Goal: Information Seeking & Learning: Learn about a topic

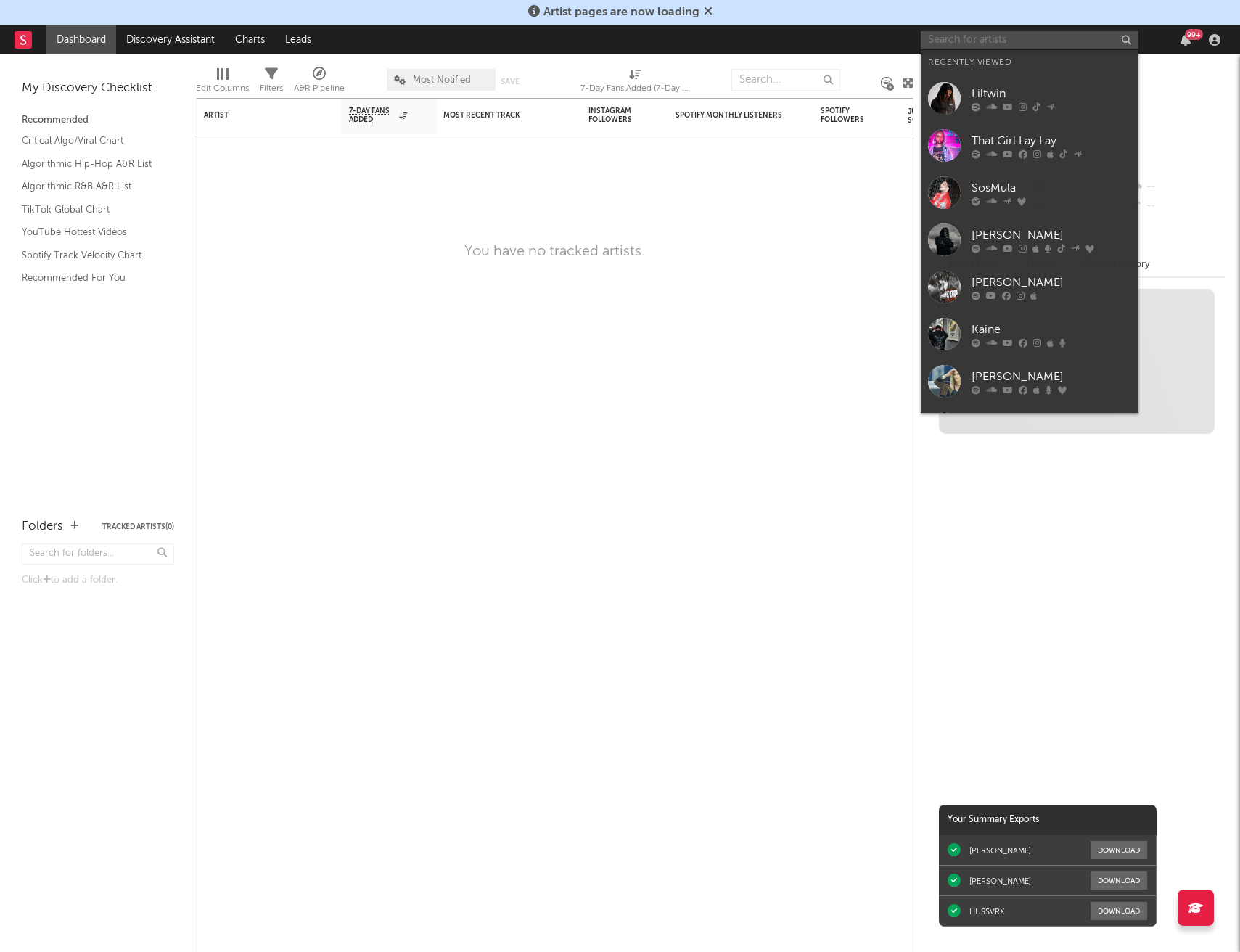
click at [1008, 40] on input "text" at bounding box center [1030, 40] width 218 height 18
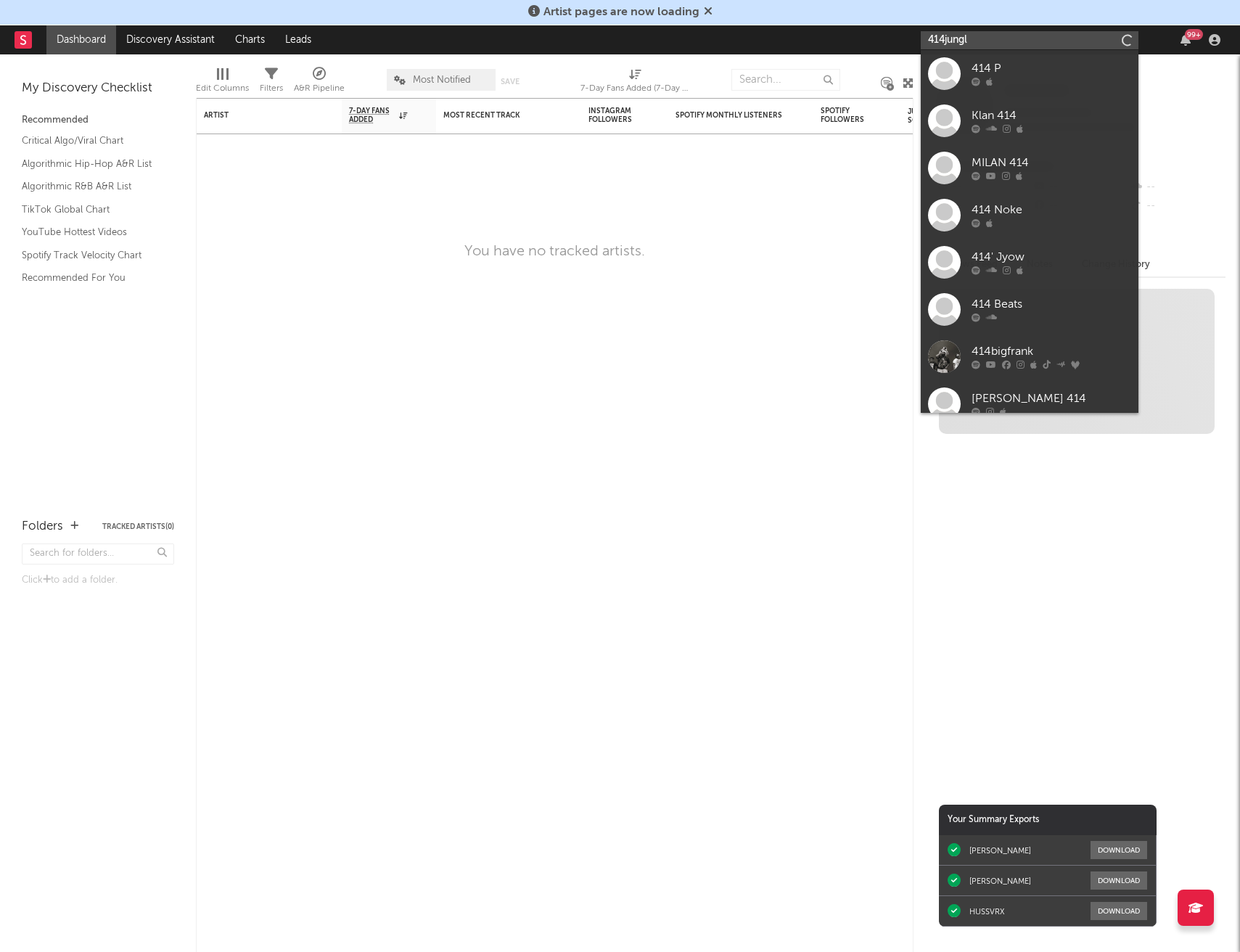
type input "414jungle"
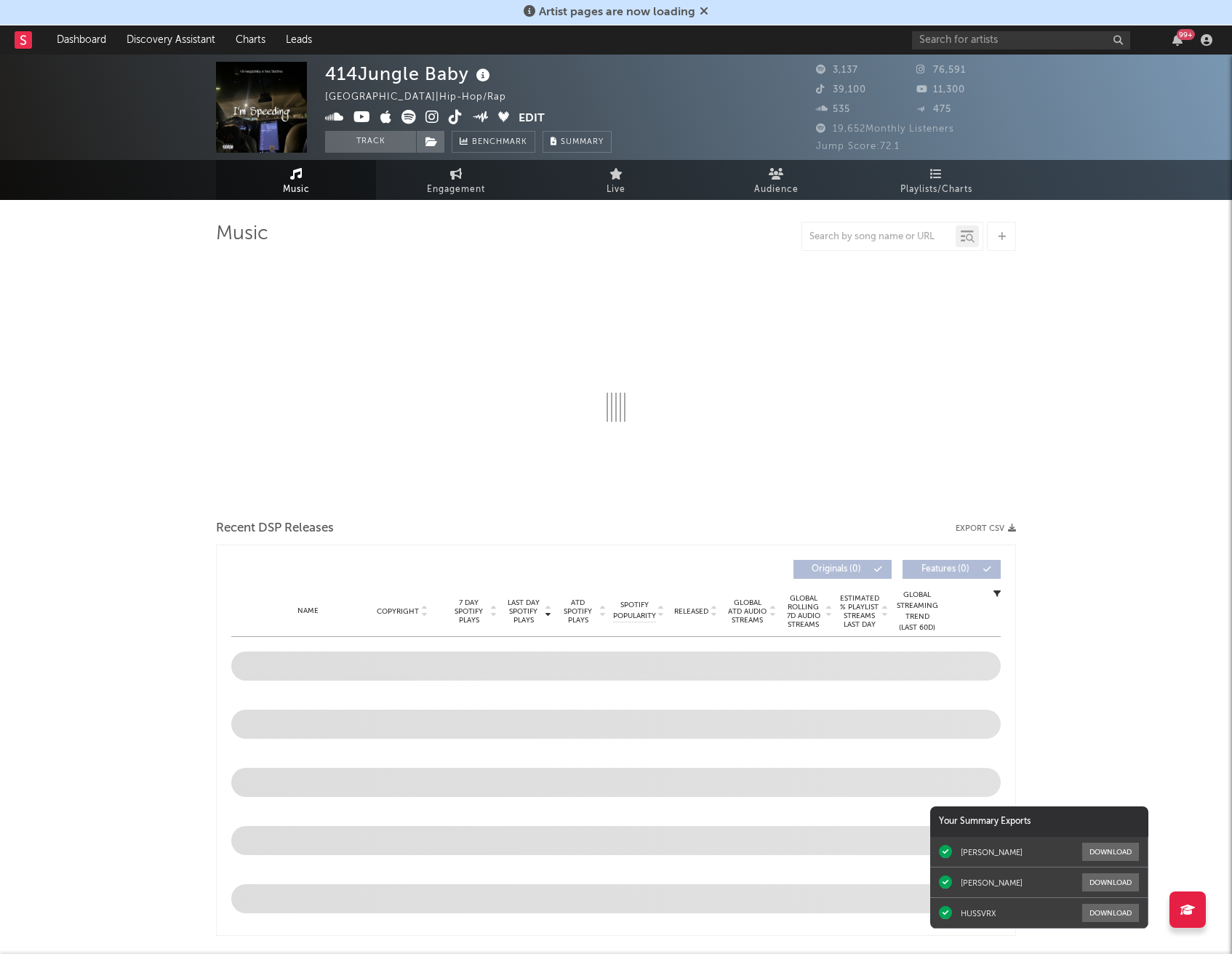
select select "6m"
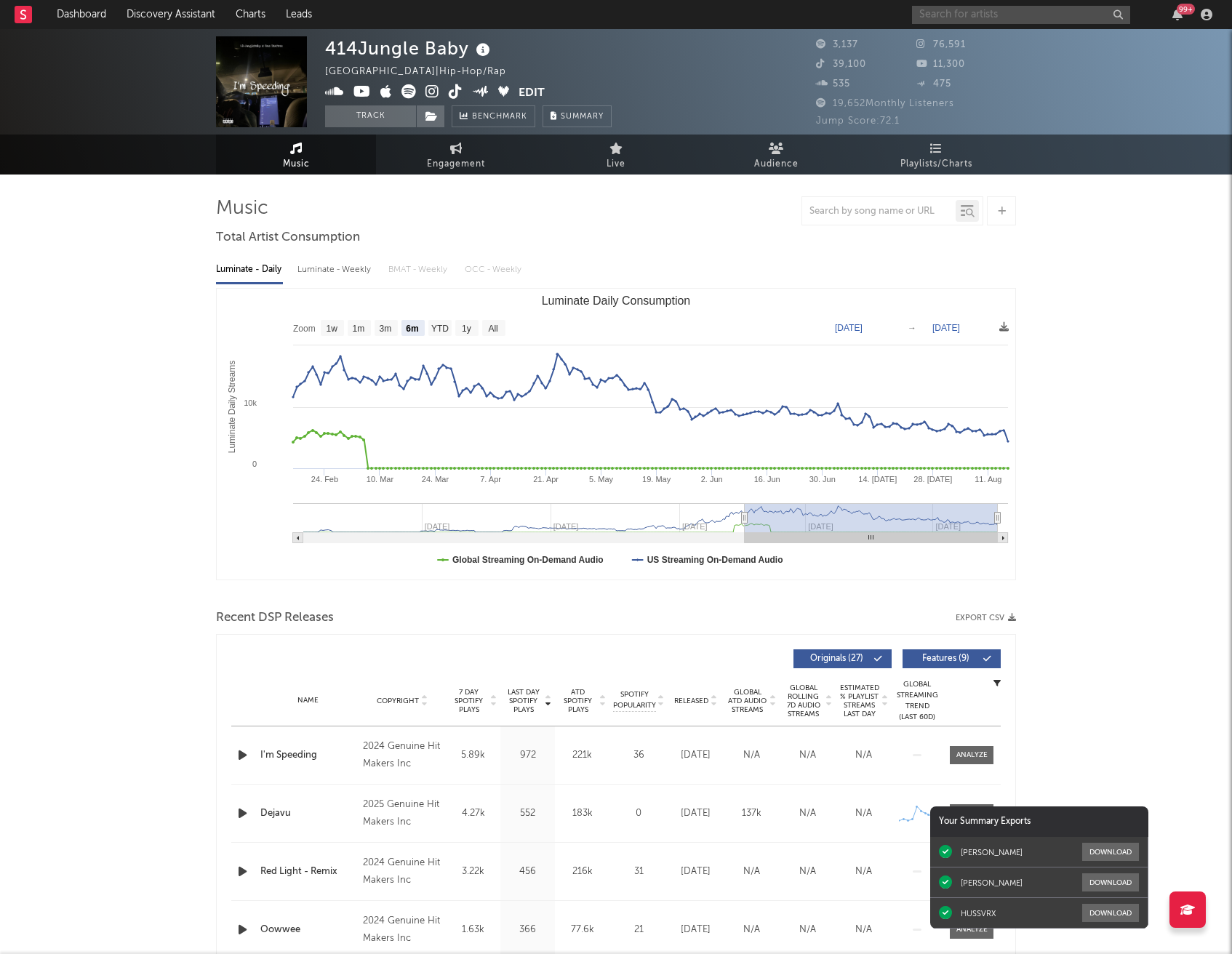
click at [995, 12] on input "text" at bounding box center [1021, 15] width 219 height 18
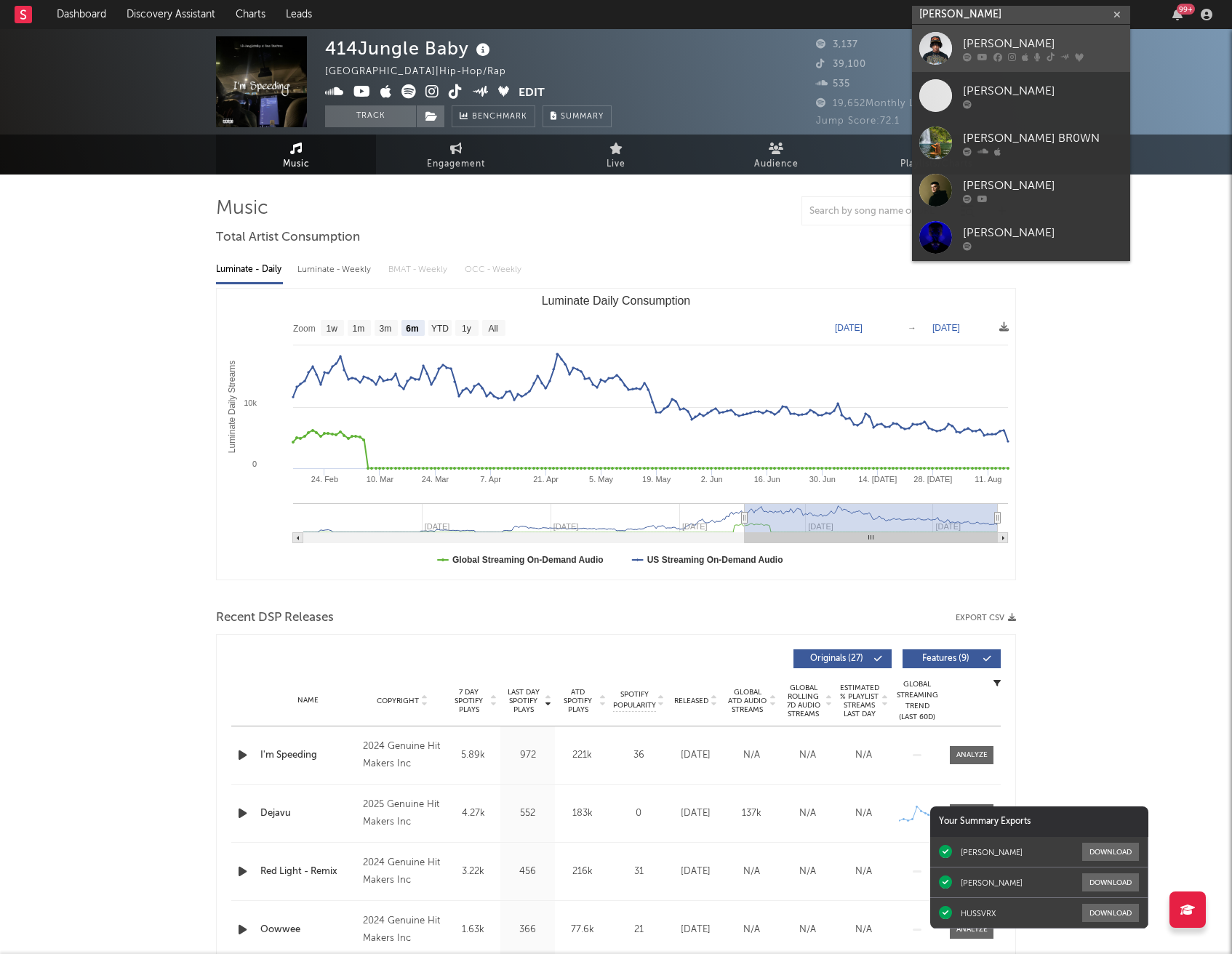
type input "luis brown"
click at [1035, 54] on icon at bounding box center [1037, 57] width 7 height 9
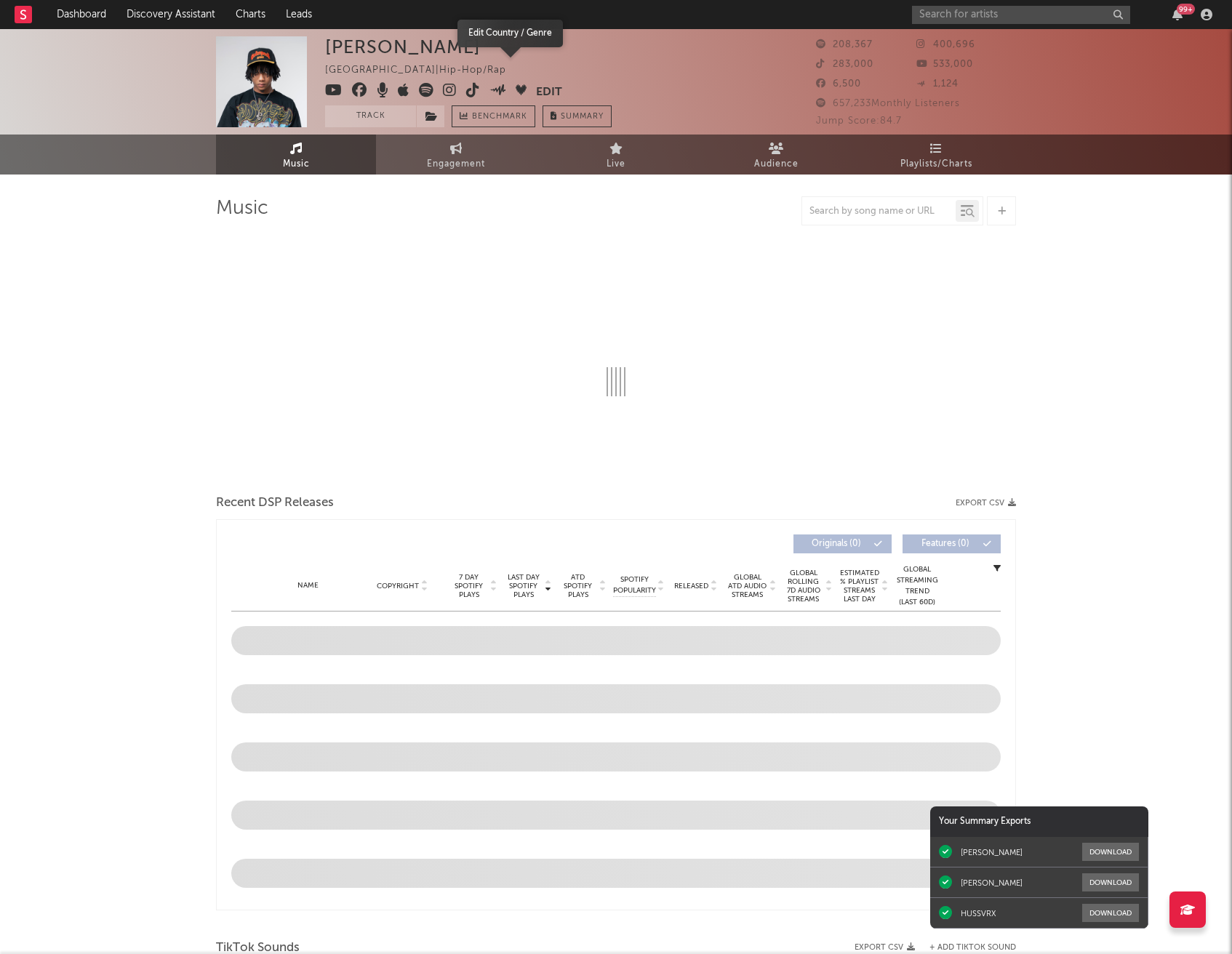
select select "6m"
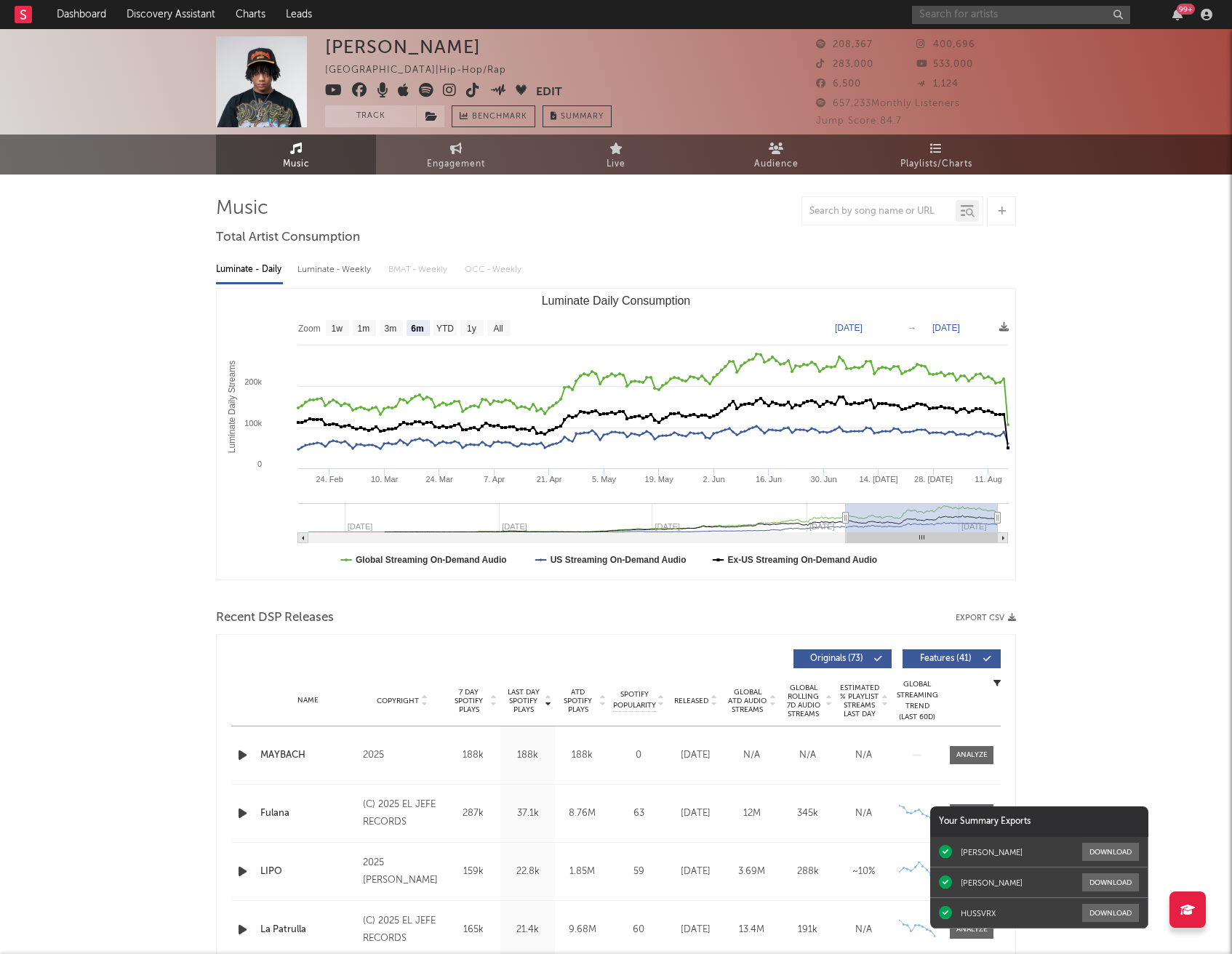
click at [972, 23] on input "text" at bounding box center [1021, 15] width 219 height 18
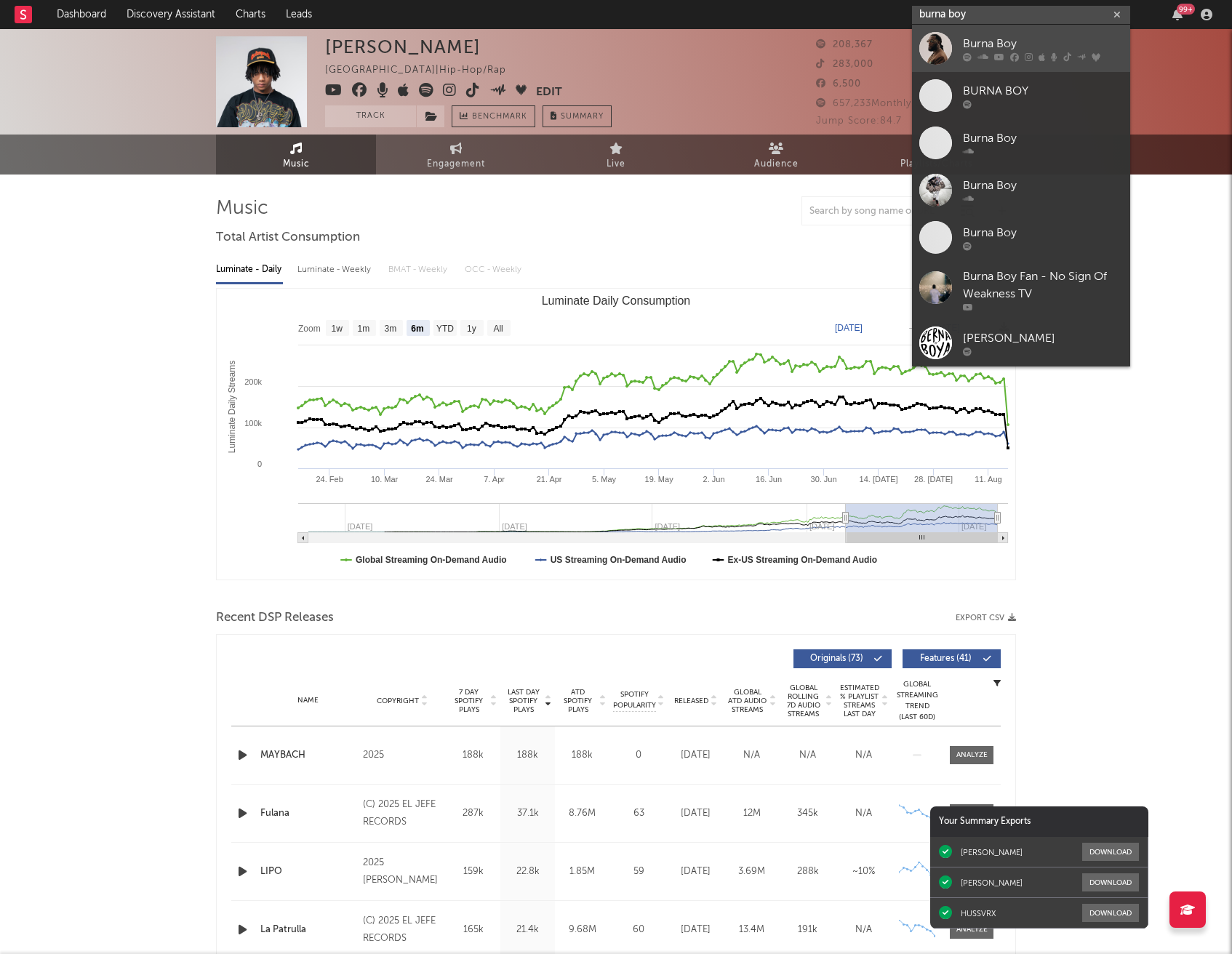
type input "burna boy"
click at [969, 37] on div "Burna Boy" at bounding box center [1043, 43] width 160 height 17
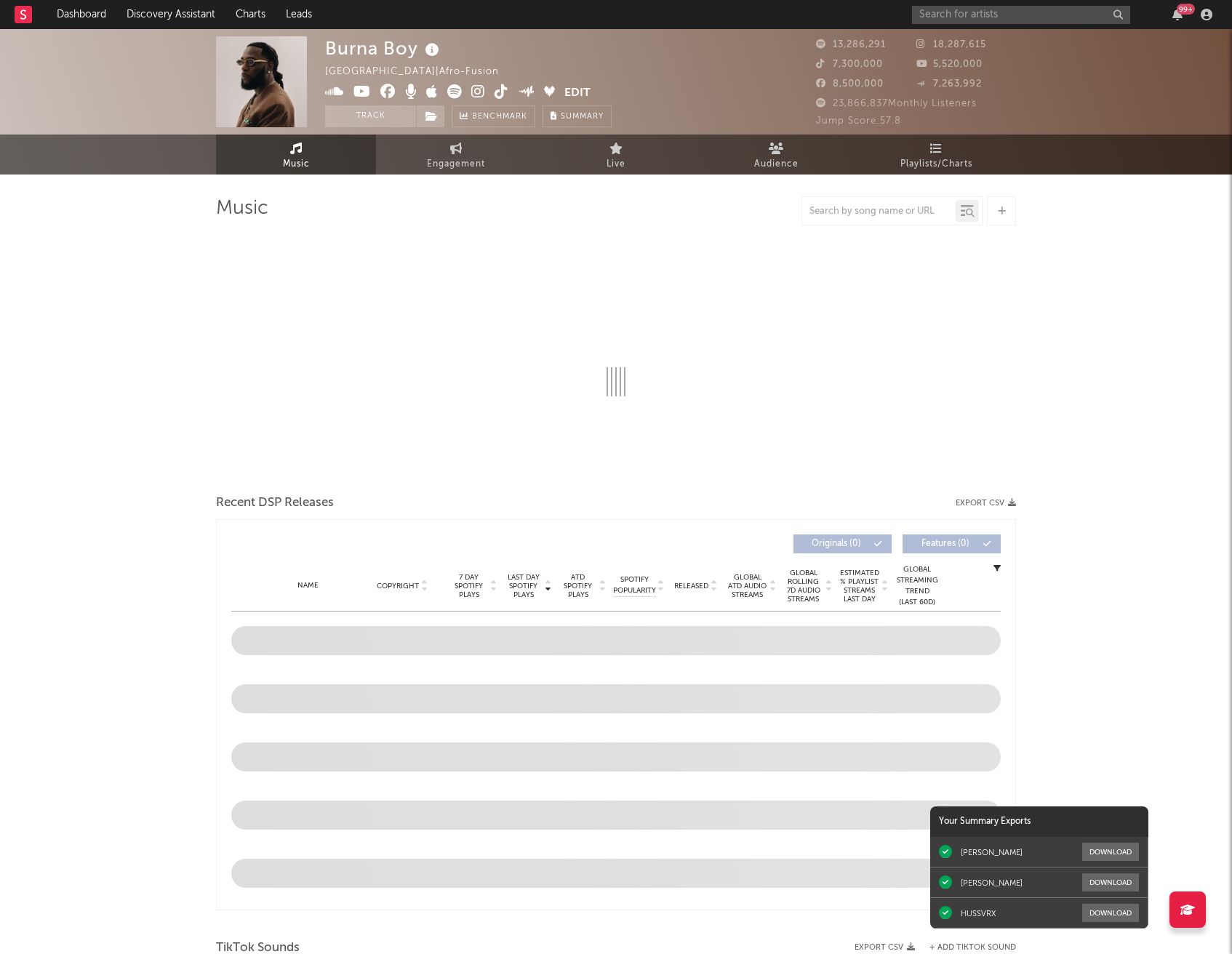
select select "6m"
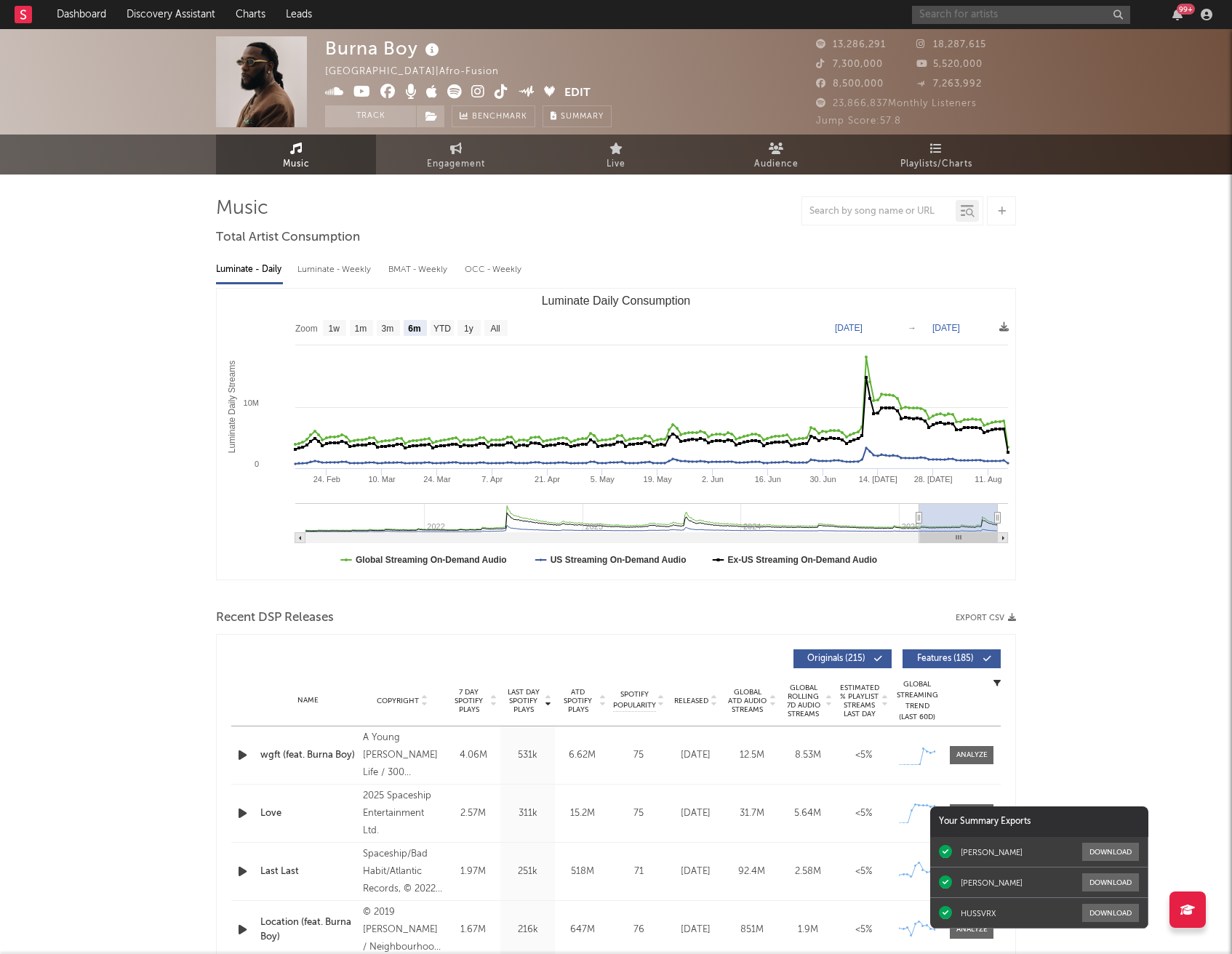
click at [980, 19] on input "text" at bounding box center [1021, 15] width 219 height 18
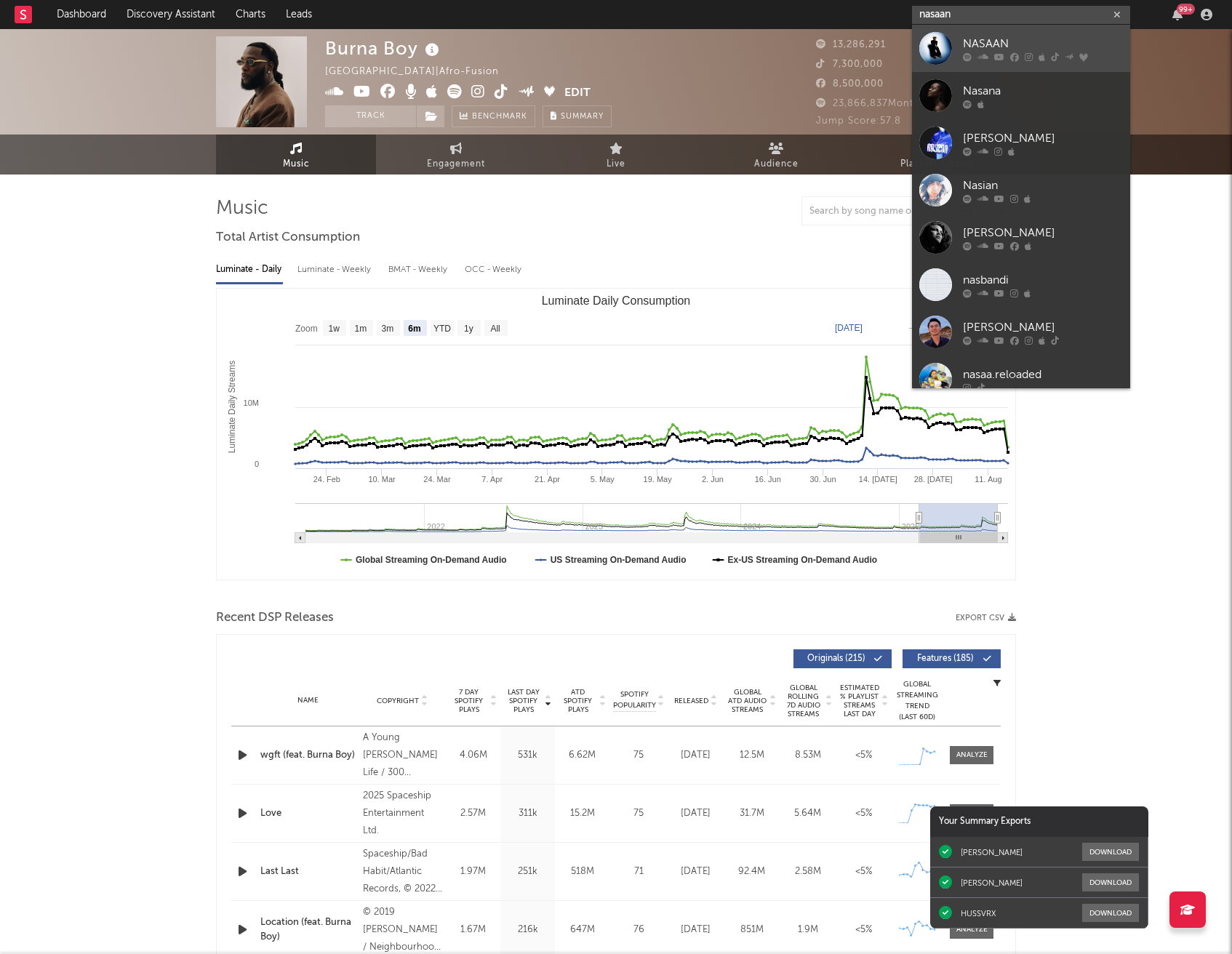
type input "nasaan"
click at [1007, 48] on div "NASAAN" at bounding box center [1043, 43] width 160 height 17
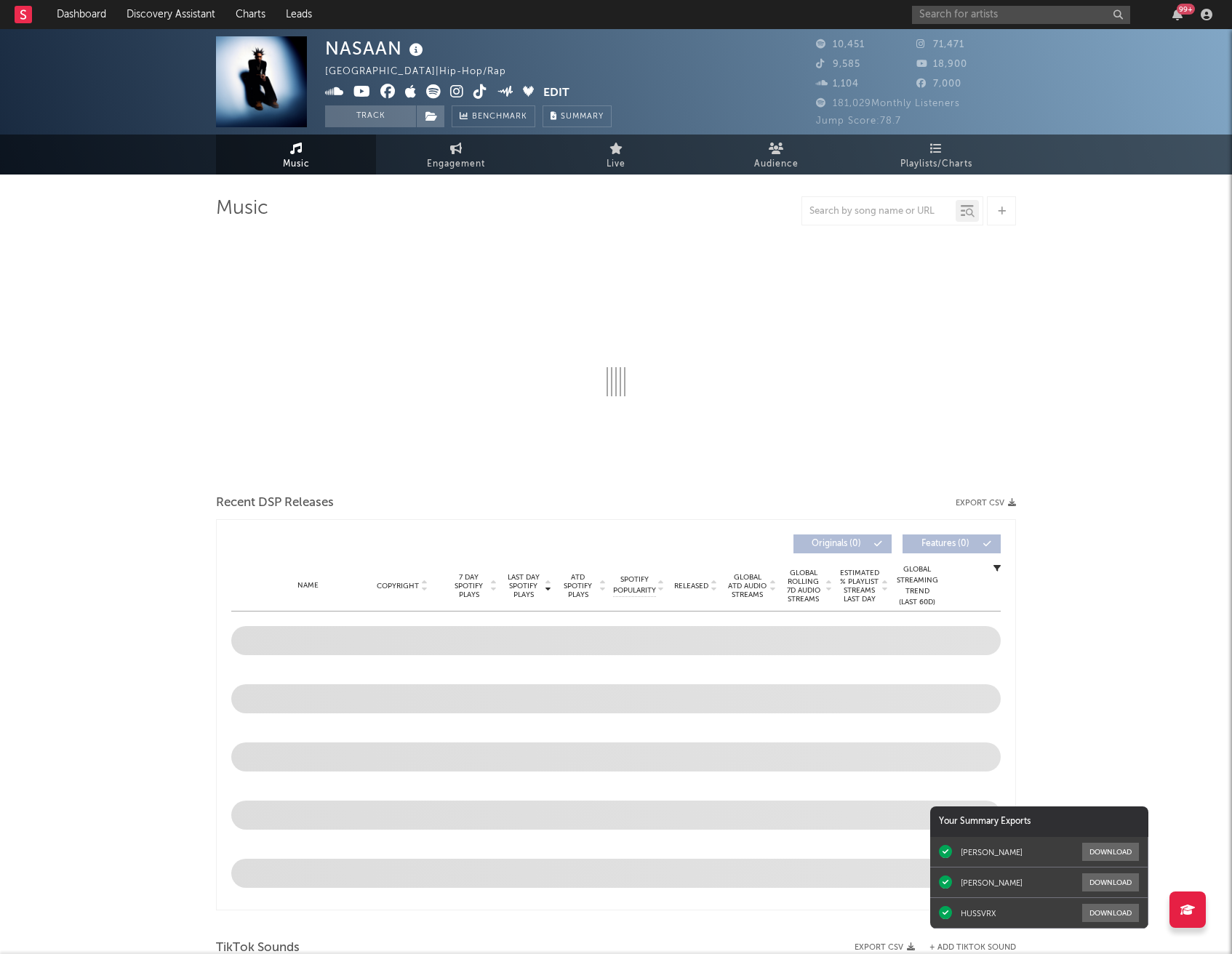
select select "6m"
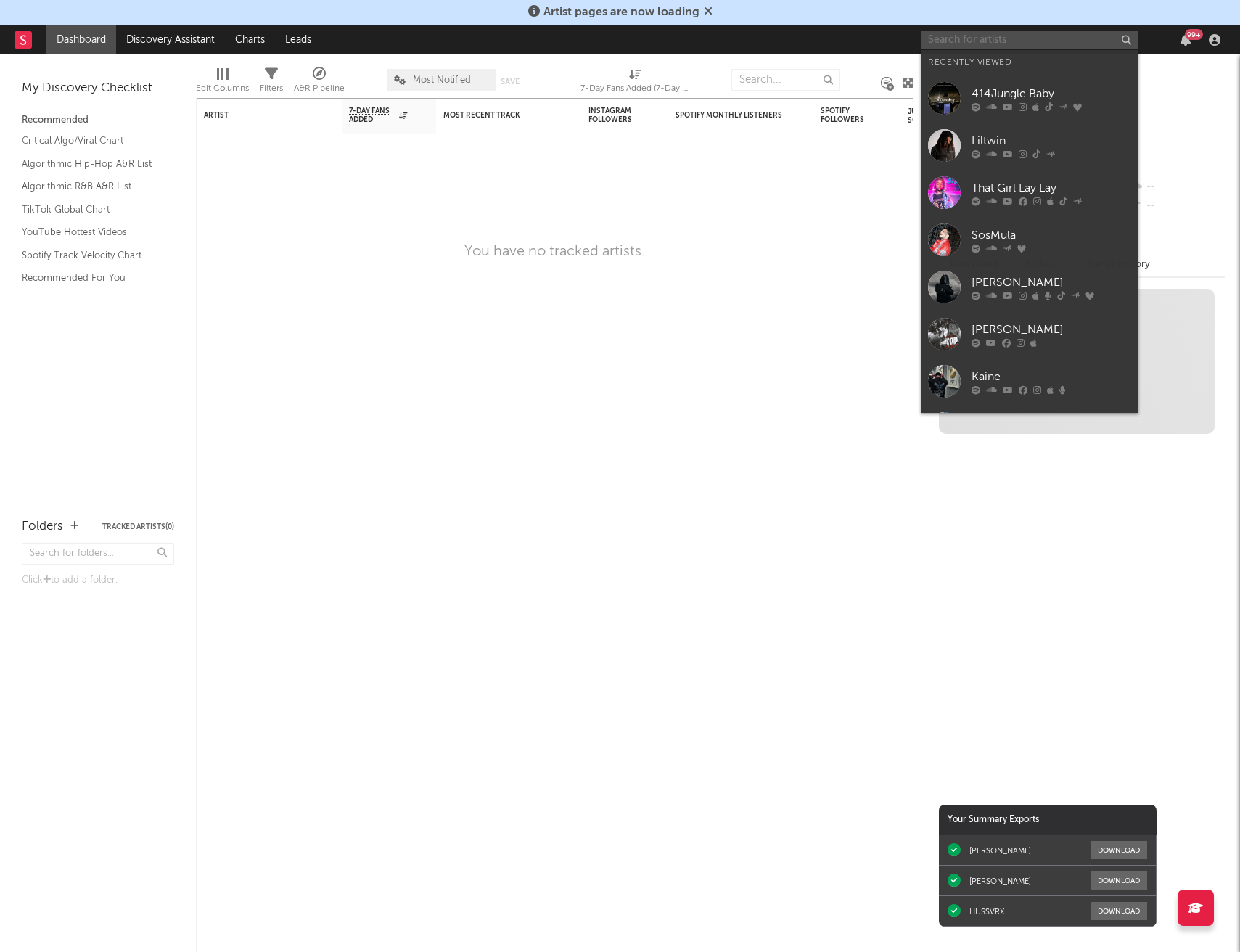
click at [999, 43] on input "text" at bounding box center [1030, 40] width 218 height 18
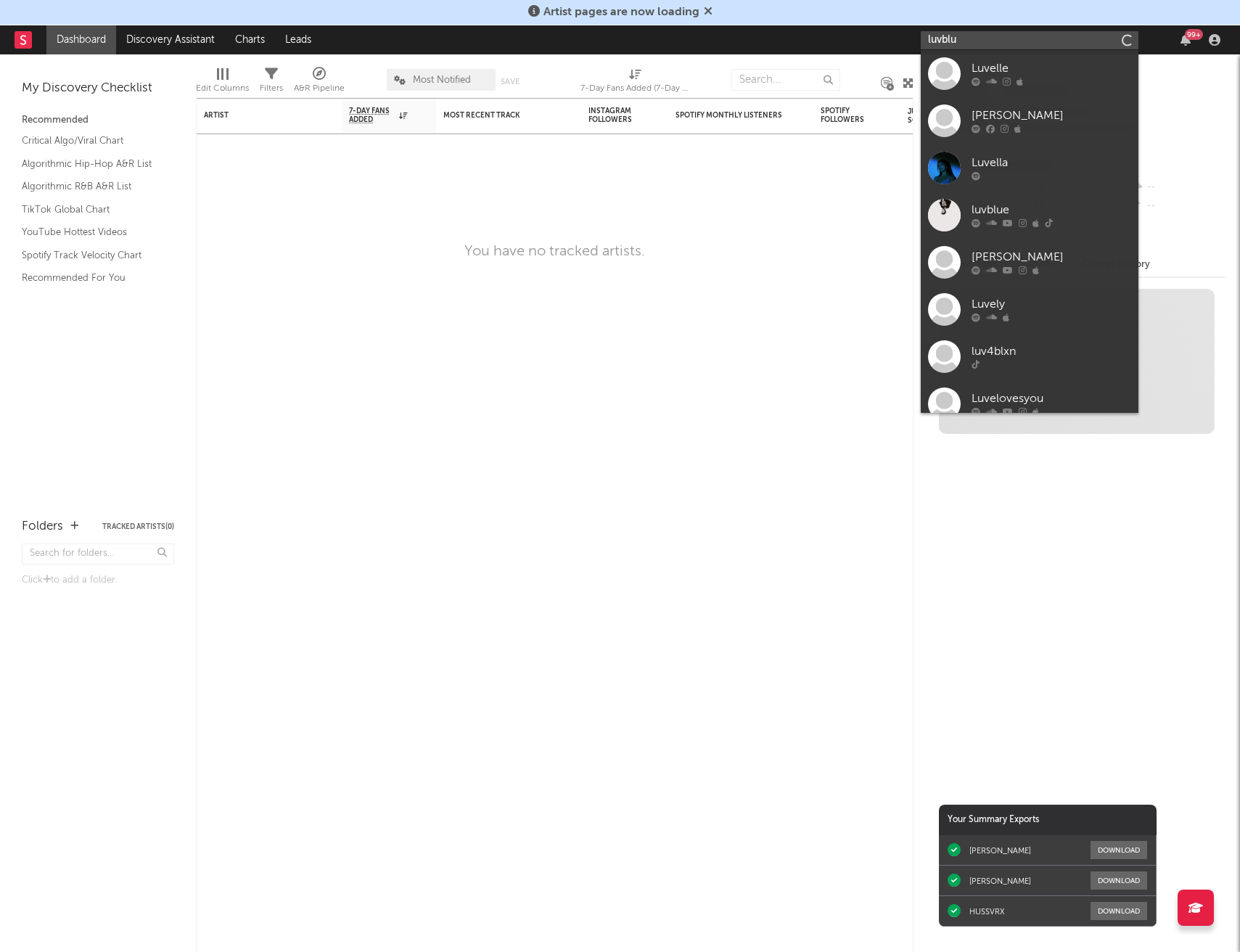
type input "luvblue"
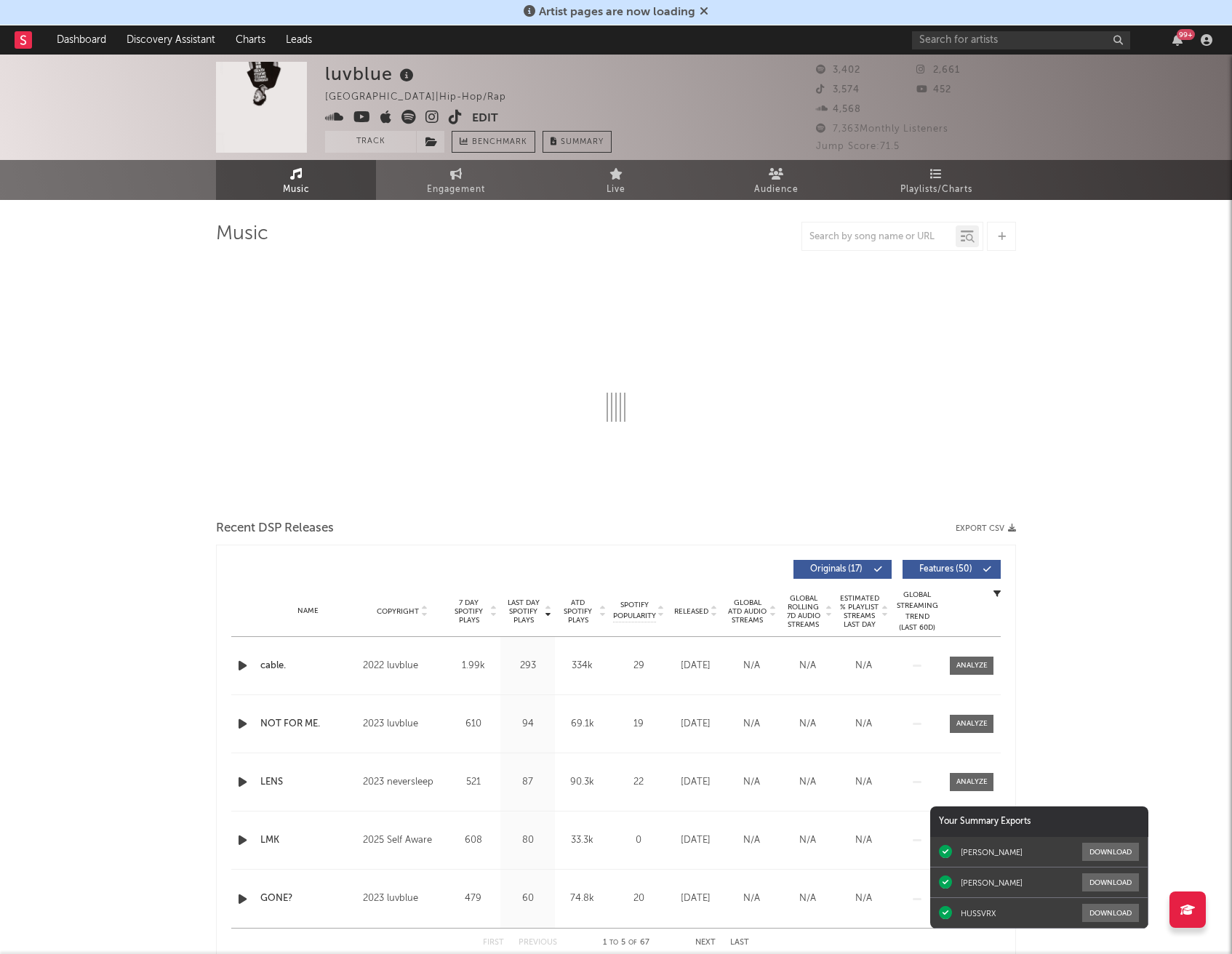
select select "6m"
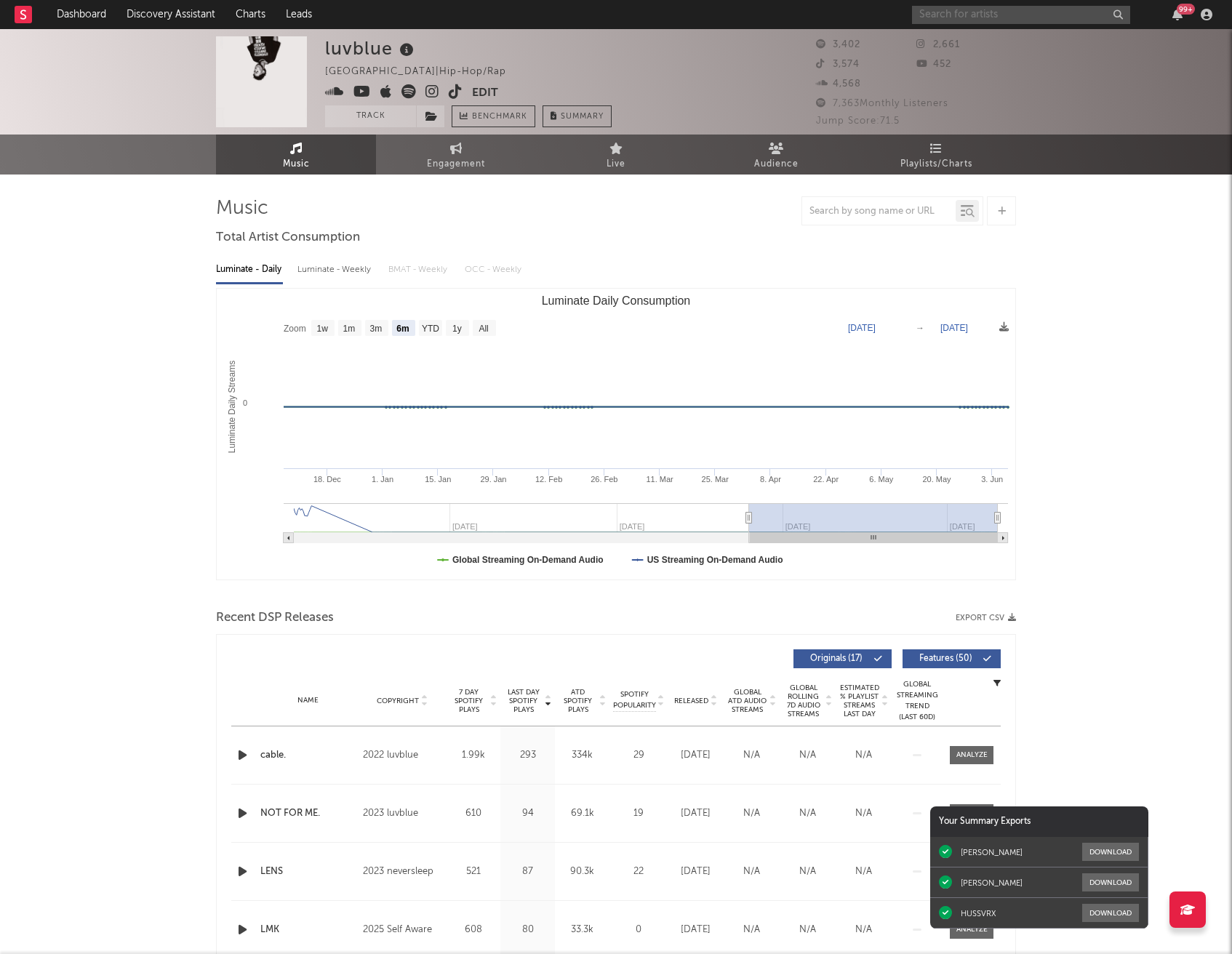
click at [965, 18] on input "text" at bounding box center [1021, 15] width 219 height 18
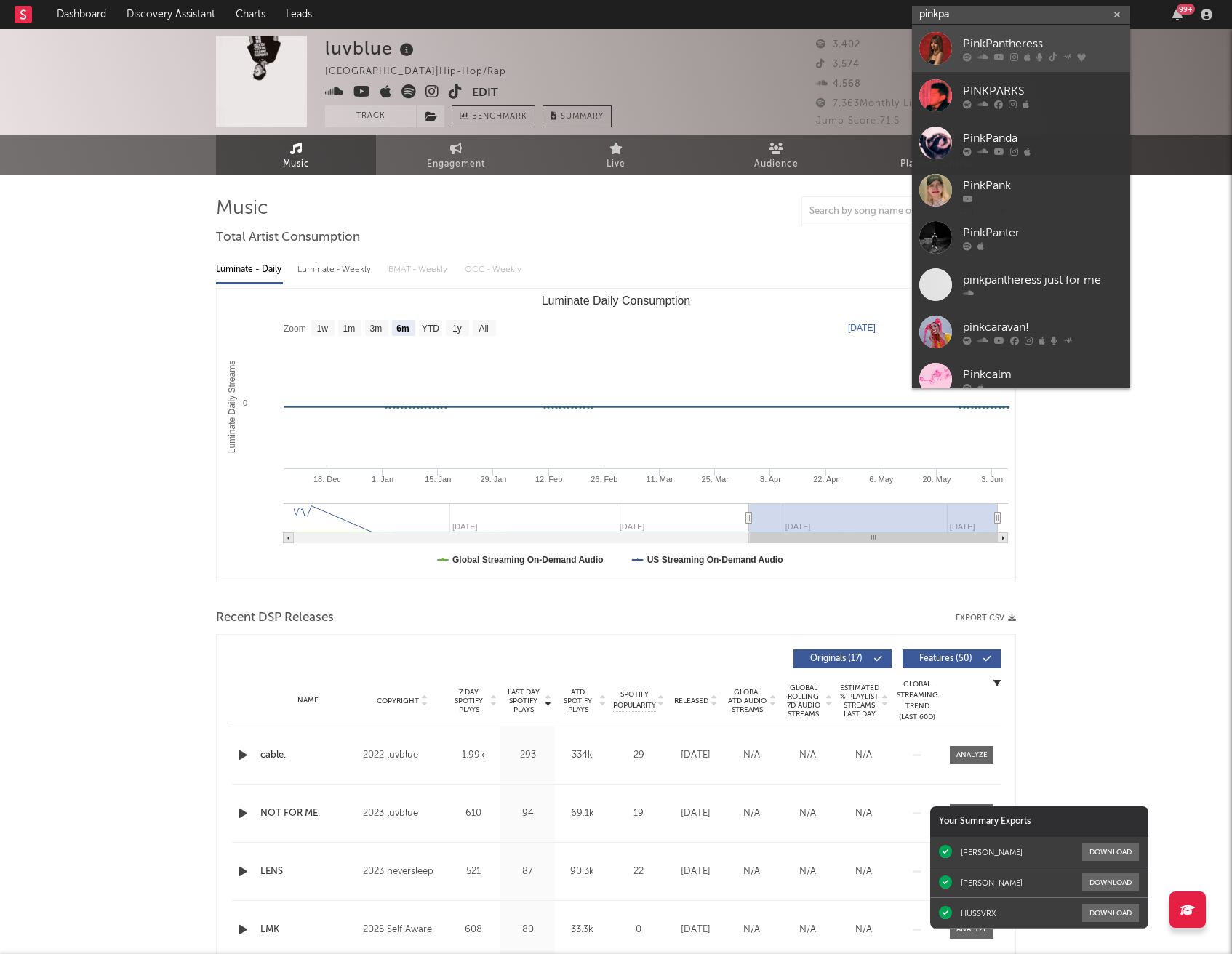
type input "pinkpa"
click at [976, 31] on link "PinkPantheress" at bounding box center [1021, 48] width 219 height 47
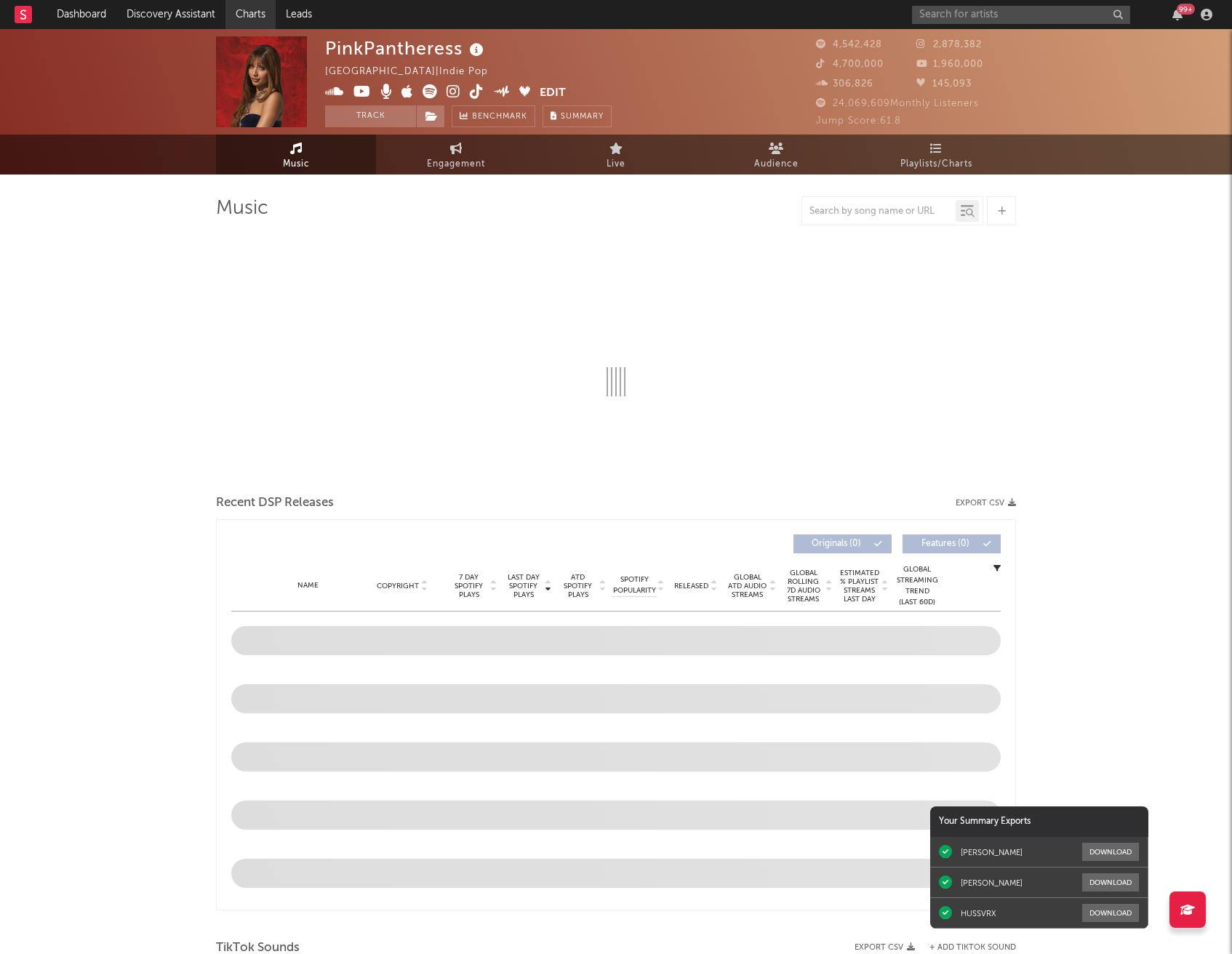
select select "6m"
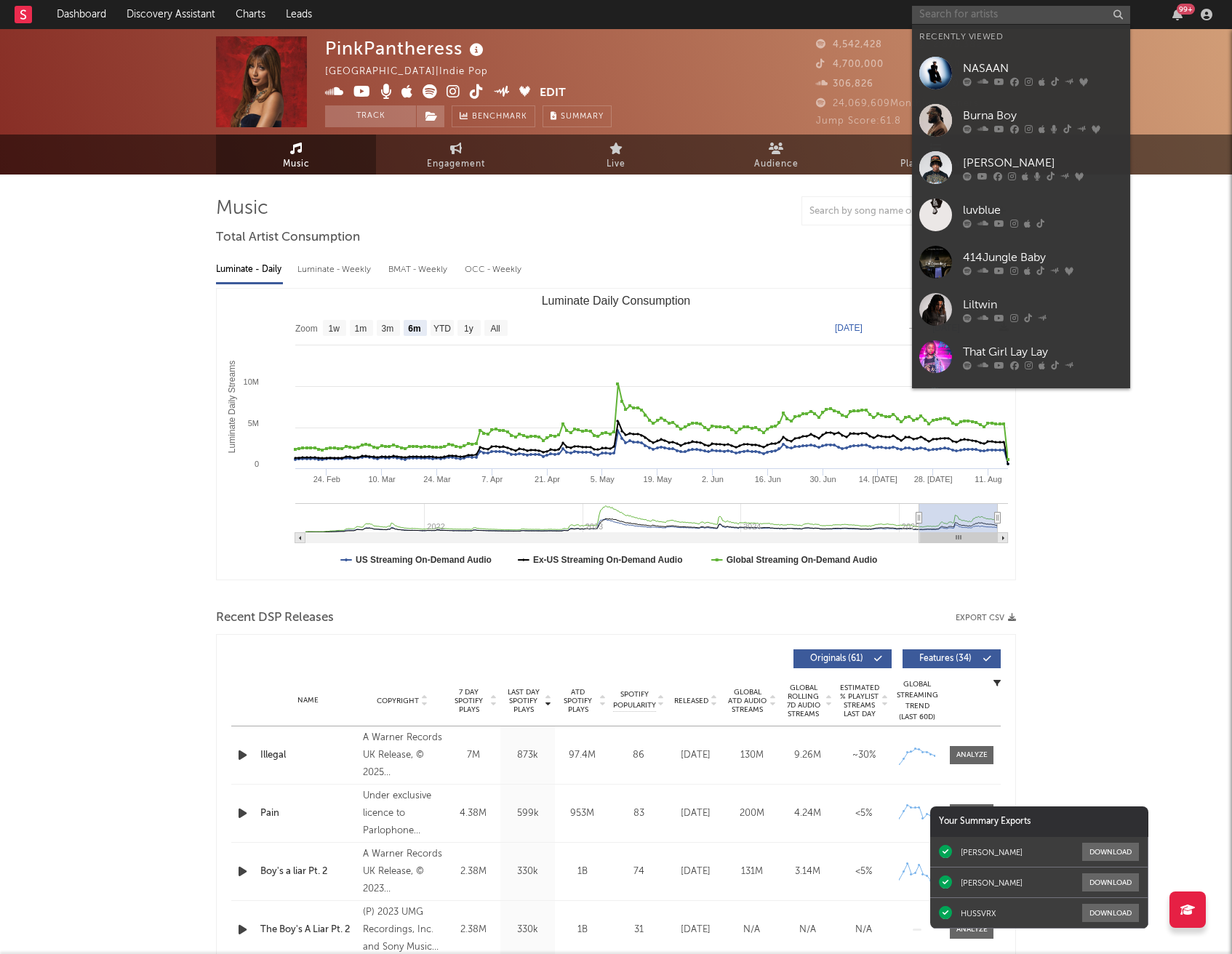
click at [981, 20] on input "text" at bounding box center [1021, 15] width 219 height 18
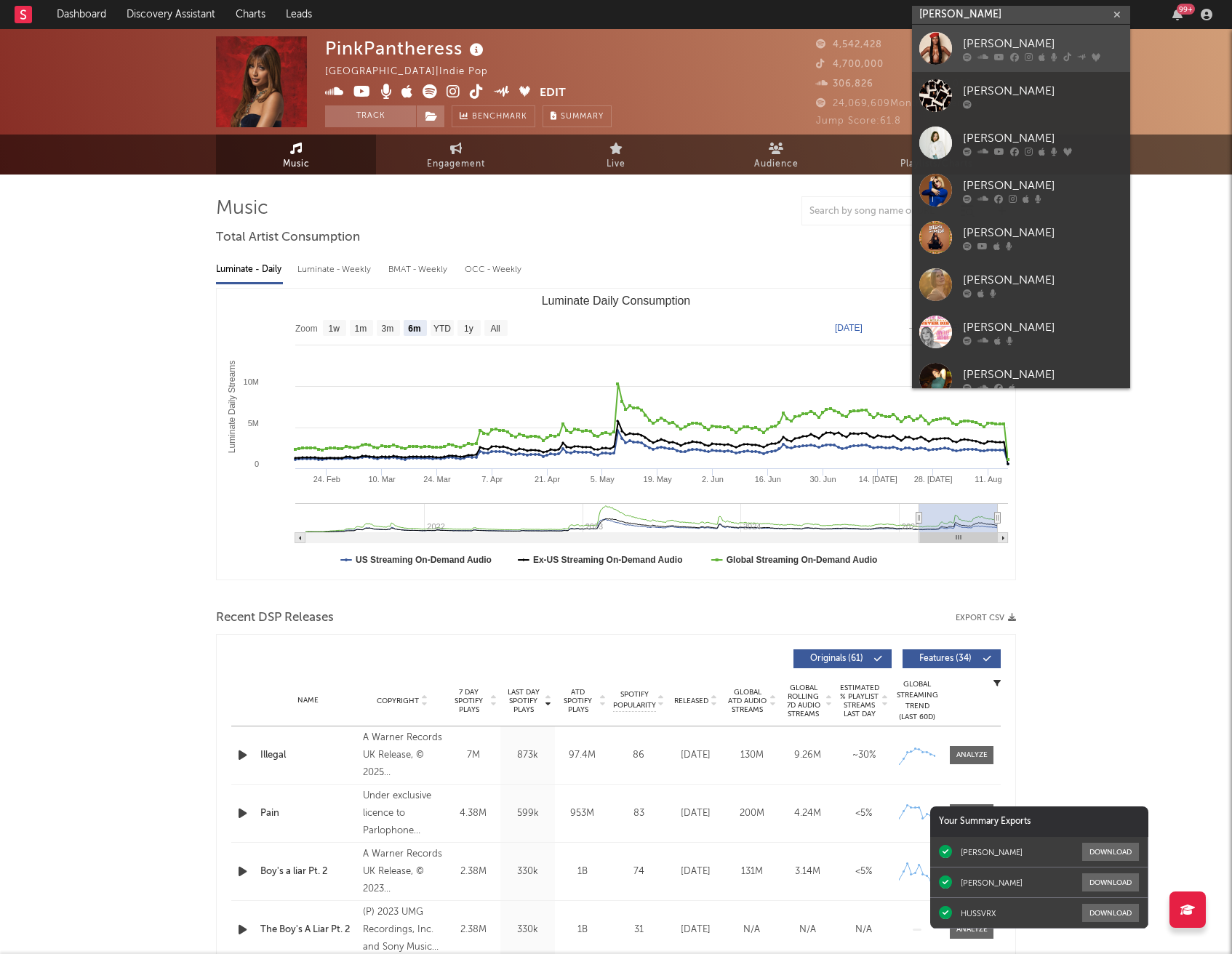
type input "[PERSON_NAME]"
click at [965, 52] on icon at bounding box center [968, 57] width 9 height 9
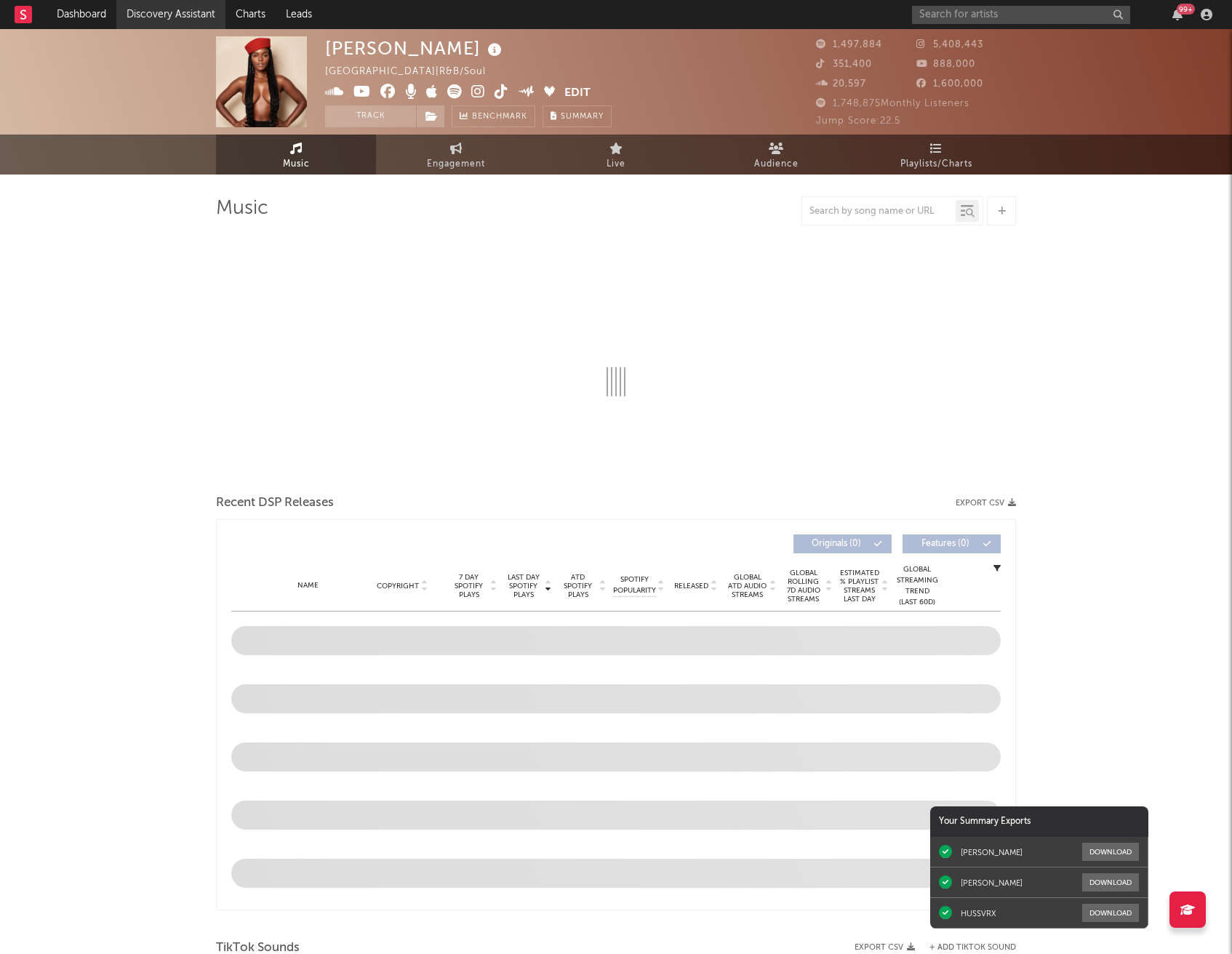
select select "6m"
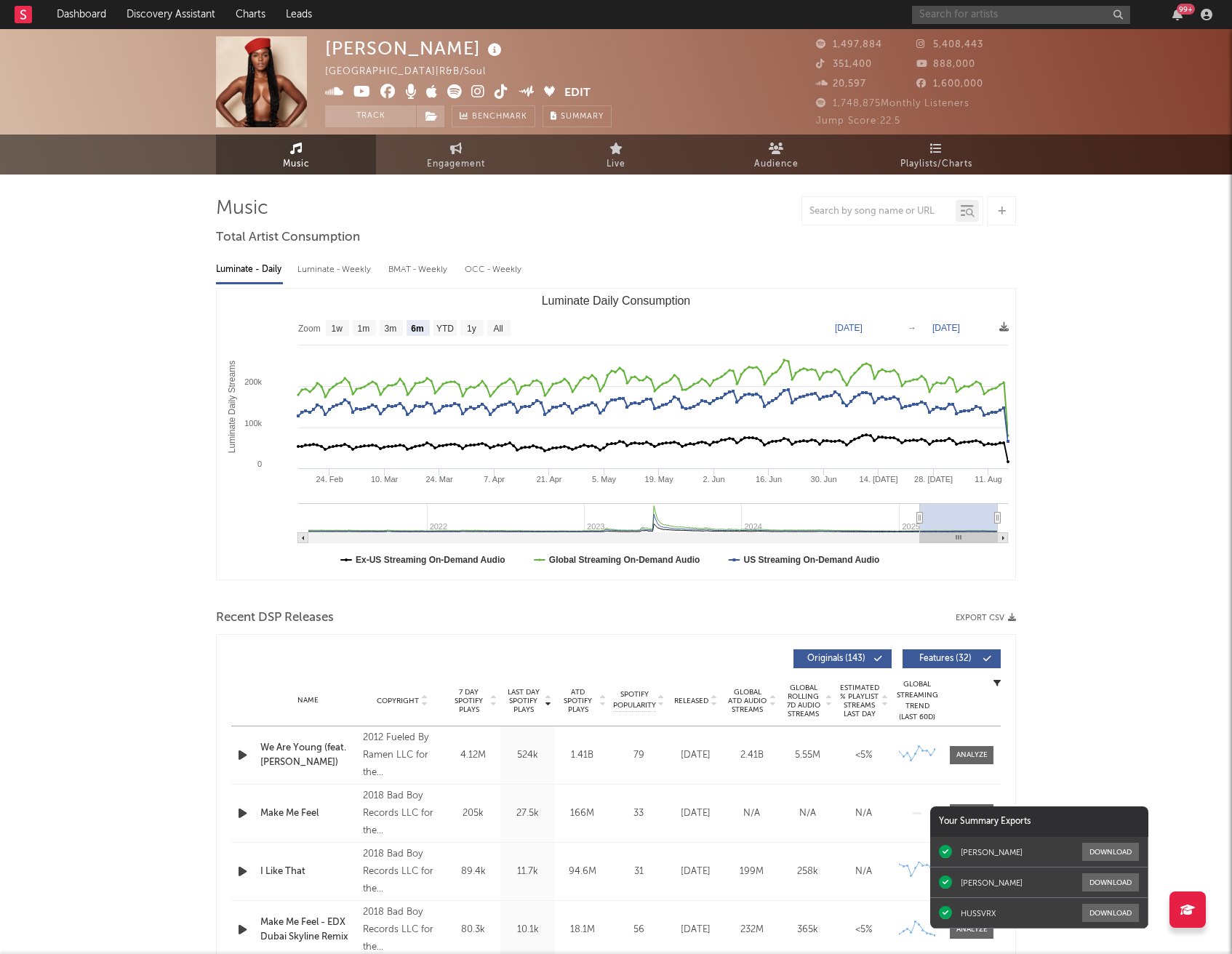
click at [980, 15] on input "text" at bounding box center [1021, 15] width 219 height 18
type input "rico nasty"
click at [990, 29] on link "[PERSON_NAME]" at bounding box center [1021, 48] width 219 height 47
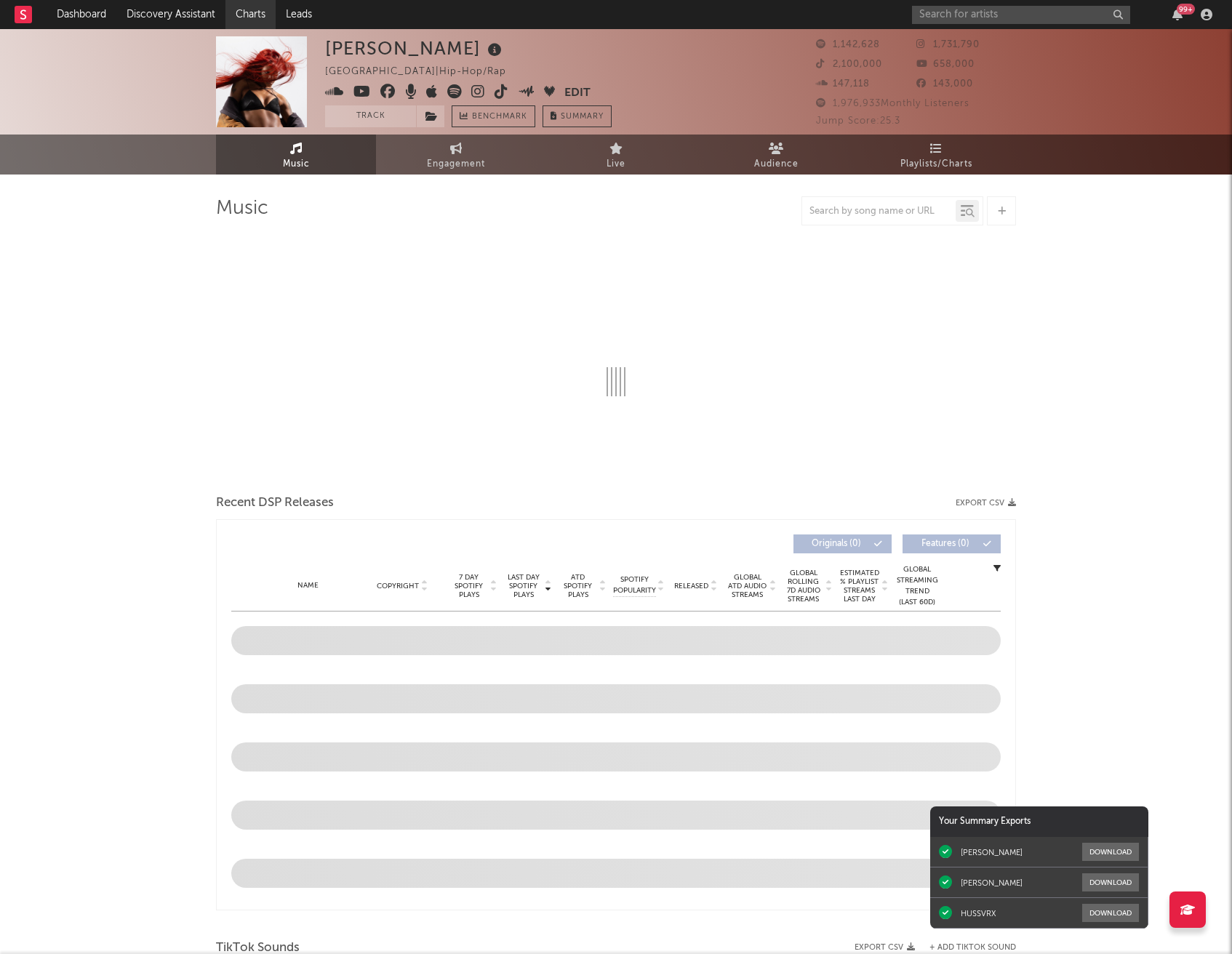
select select "6m"
